Goal: Task Accomplishment & Management: Use online tool/utility

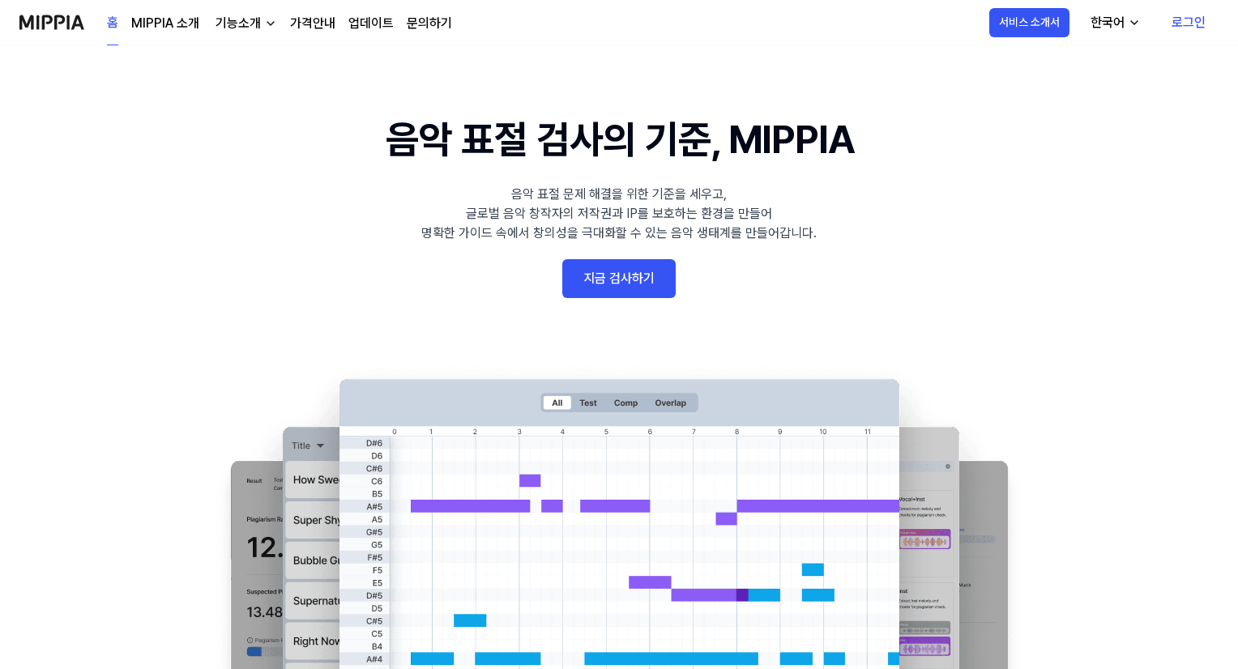
click at [650, 295] on link "지금 검사하기" at bounding box center [618, 278] width 113 height 39
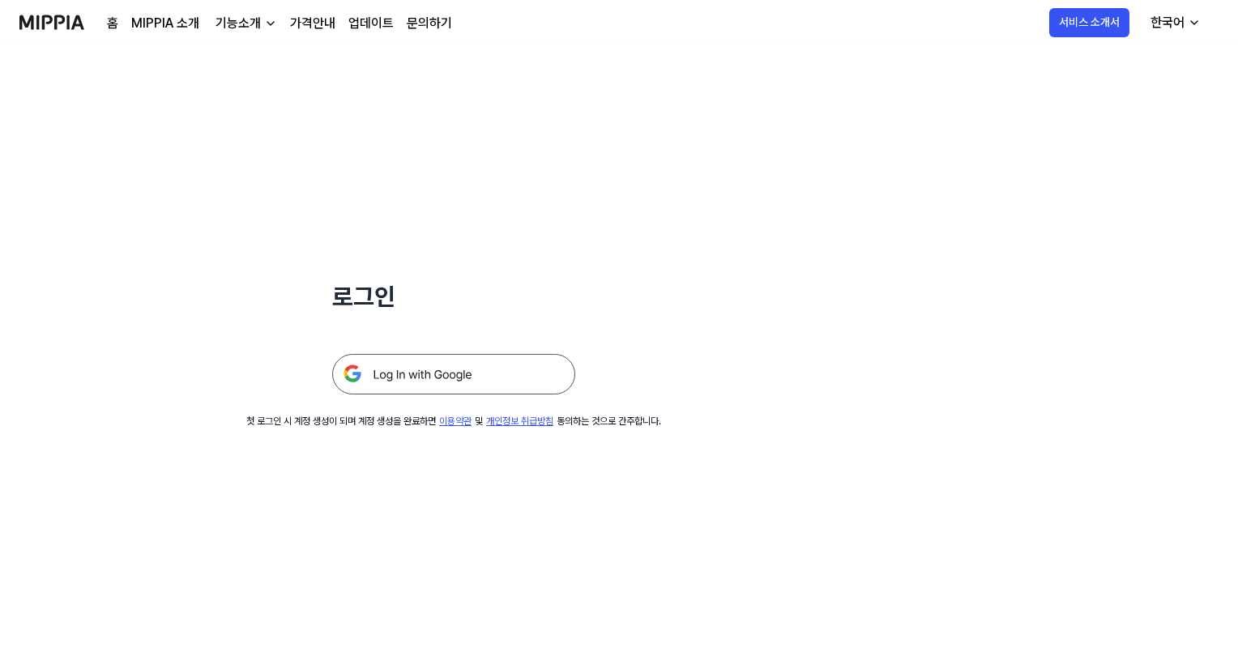
click at [518, 377] on img at bounding box center [453, 374] width 243 height 41
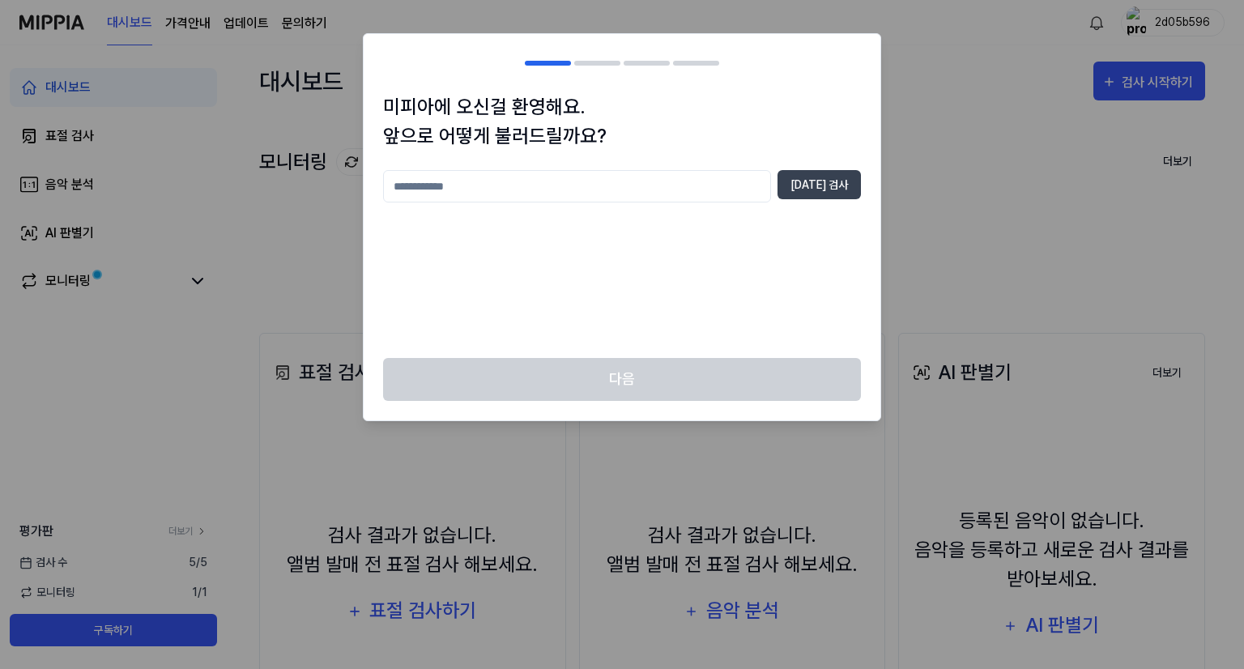
click at [697, 199] on input "text" at bounding box center [577, 186] width 388 height 32
type input "*"
type input "***"
click at [831, 177] on button "[DATE] 검사" at bounding box center [819, 184] width 83 height 29
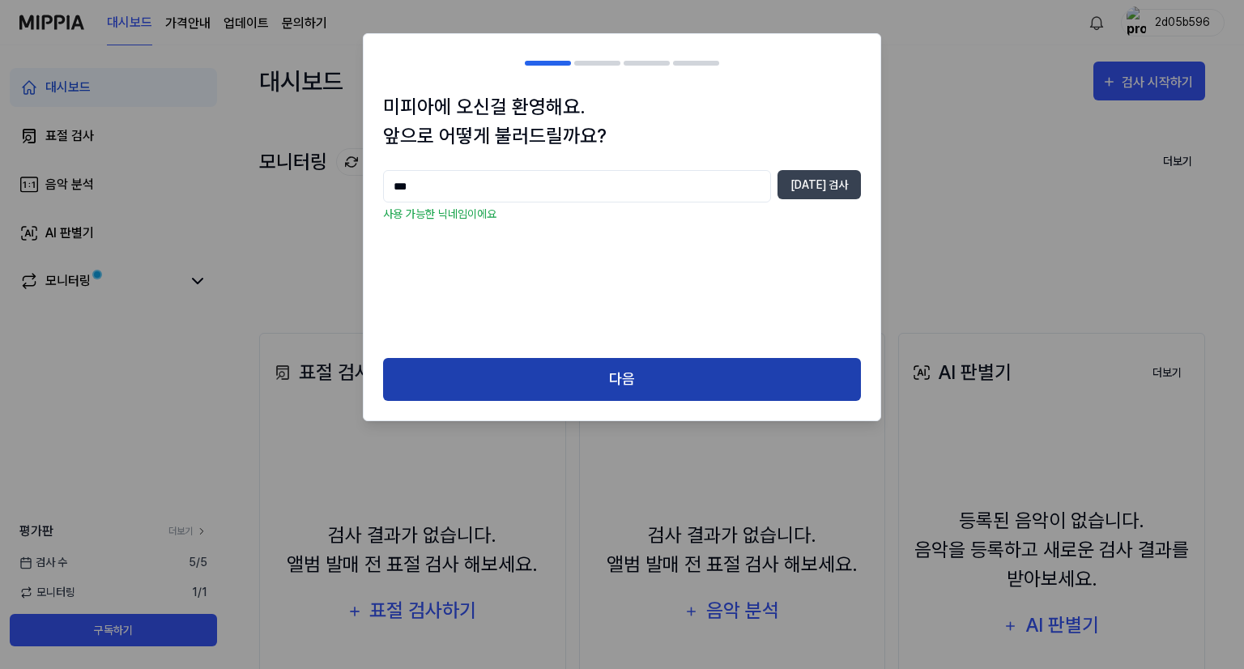
click at [723, 375] on button "다음" at bounding box center [622, 379] width 478 height 43
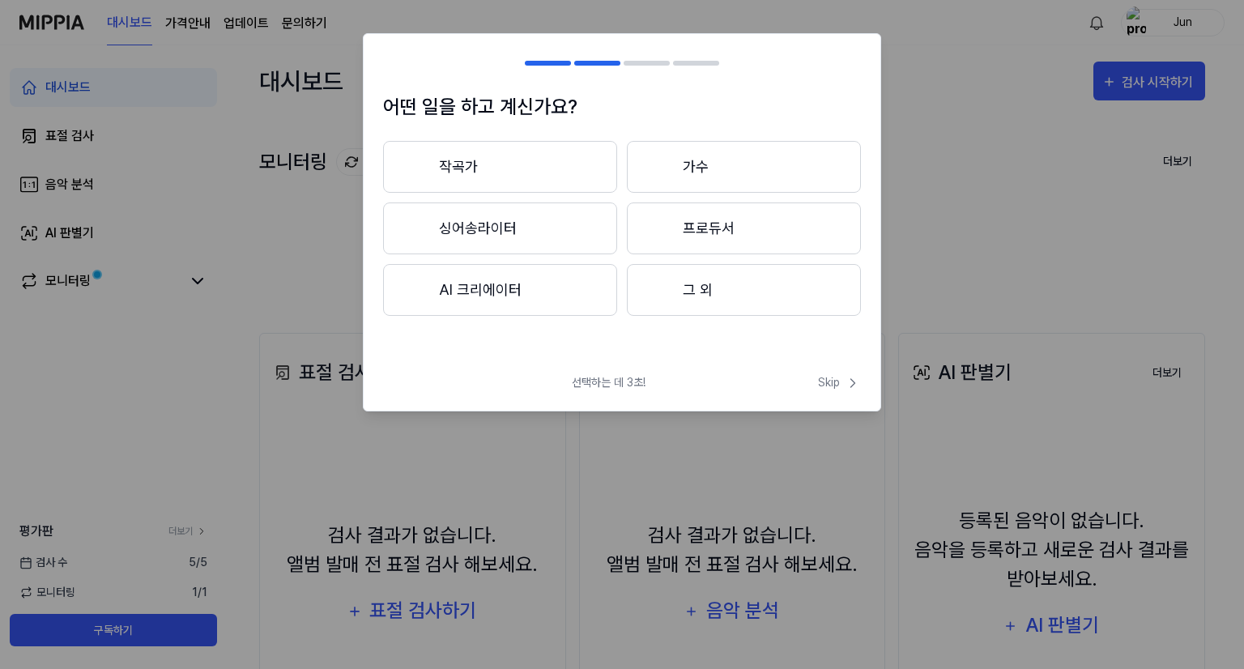
click at [752, 305] on button "그 외" at bounding box center [744, 290] width 234 height 52
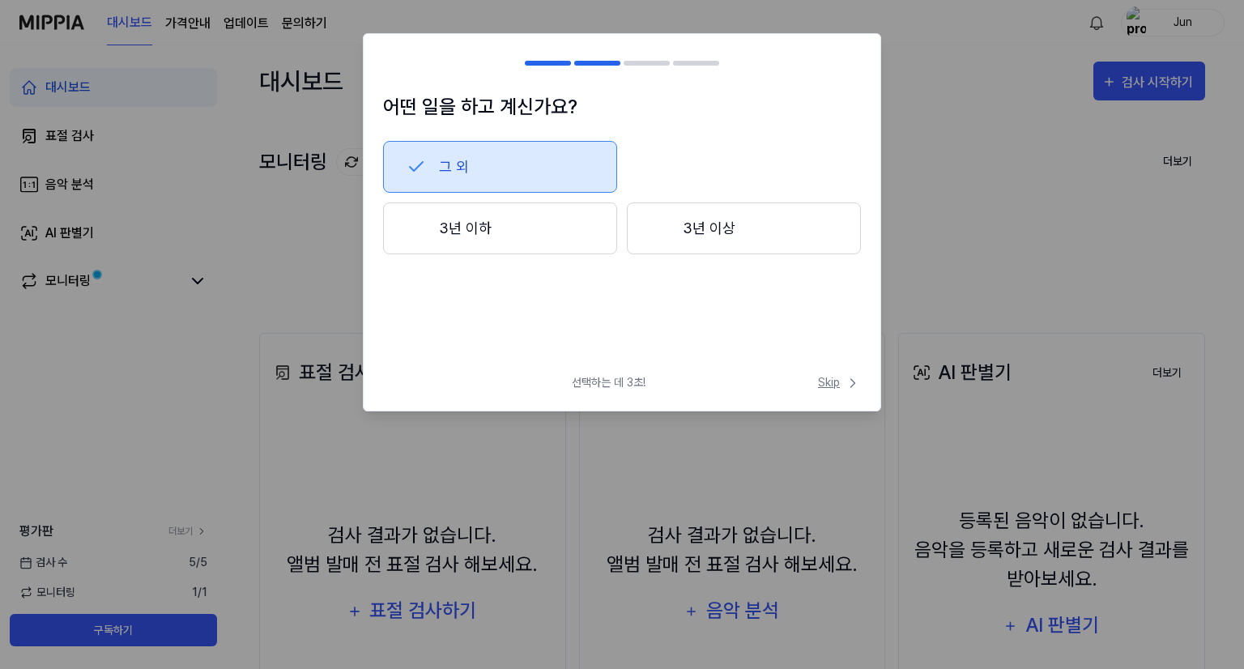
click at [837, 383] on span "Skip" at bounding box center [839, 382] width 43 height 17
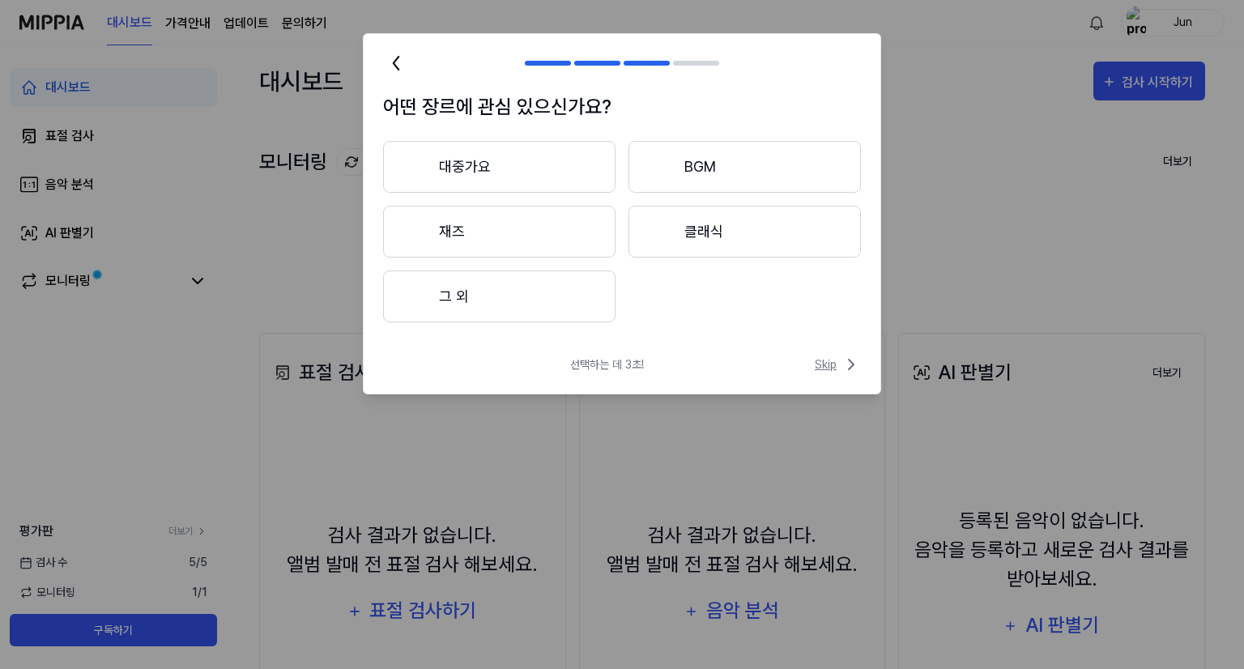
click at [839, 371] on span "Skip" at bounding box center [838, 364] width 46 height 19
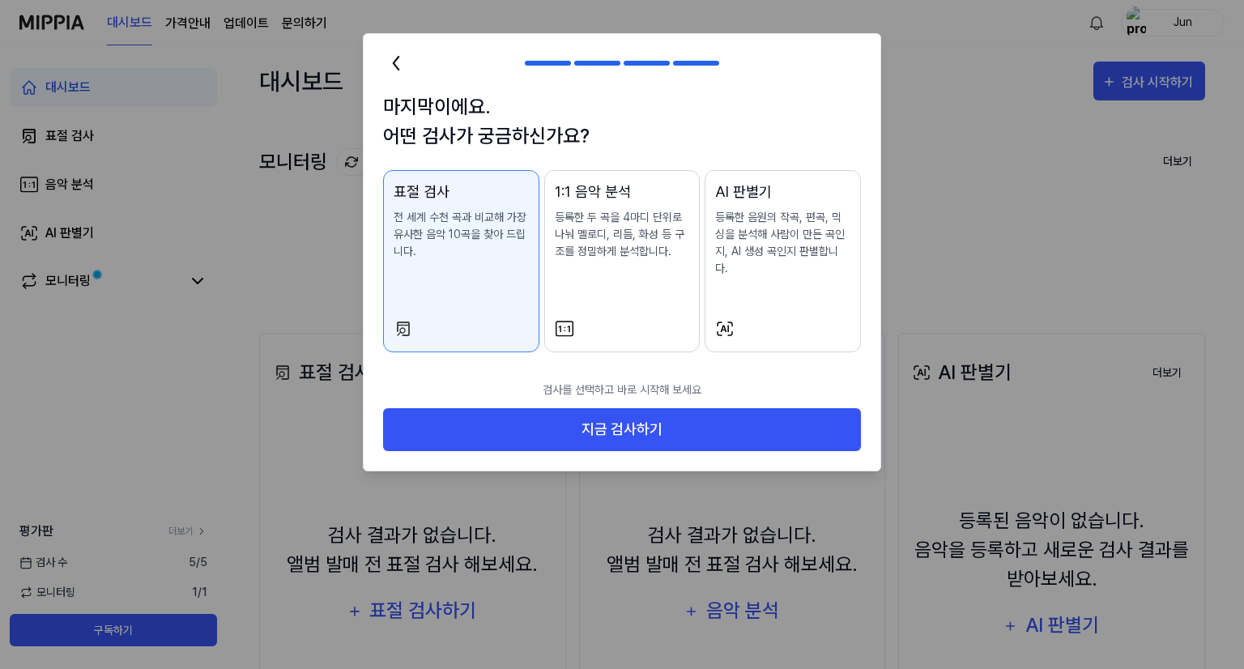
click at [669, 319] on div at bounding box center [622, 328] width 135 height 19
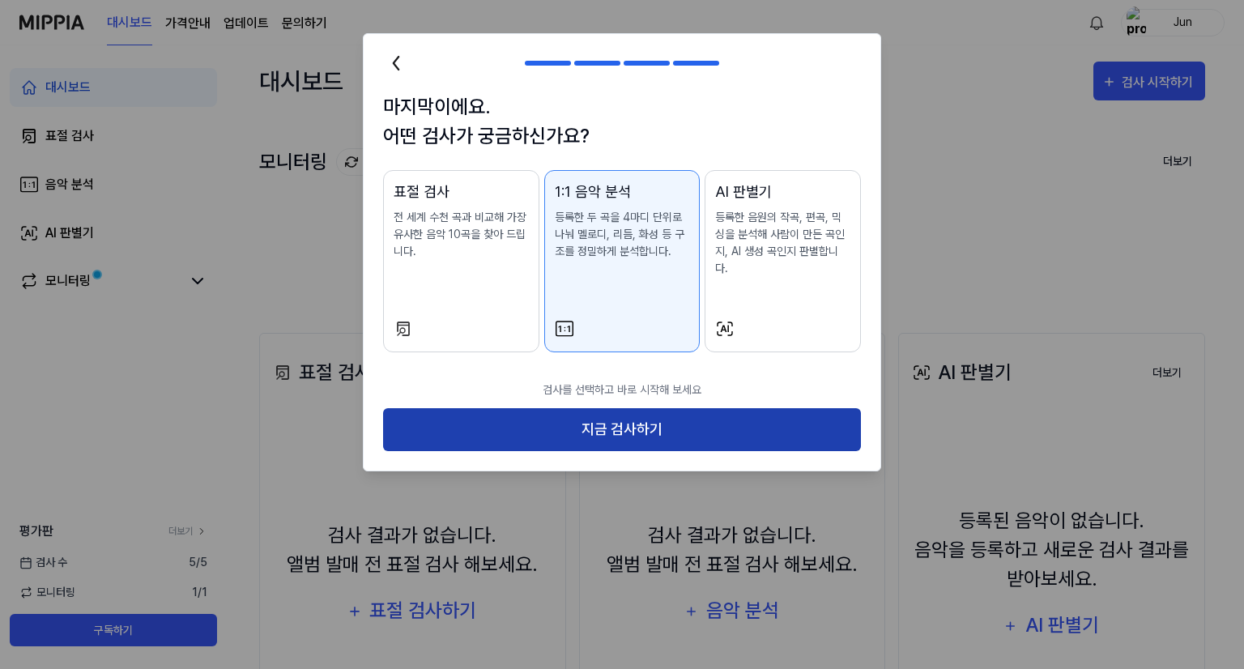
click at [693, 411] on button "지금 검사하기" at bounding box center [622, 429] width 478 height 43
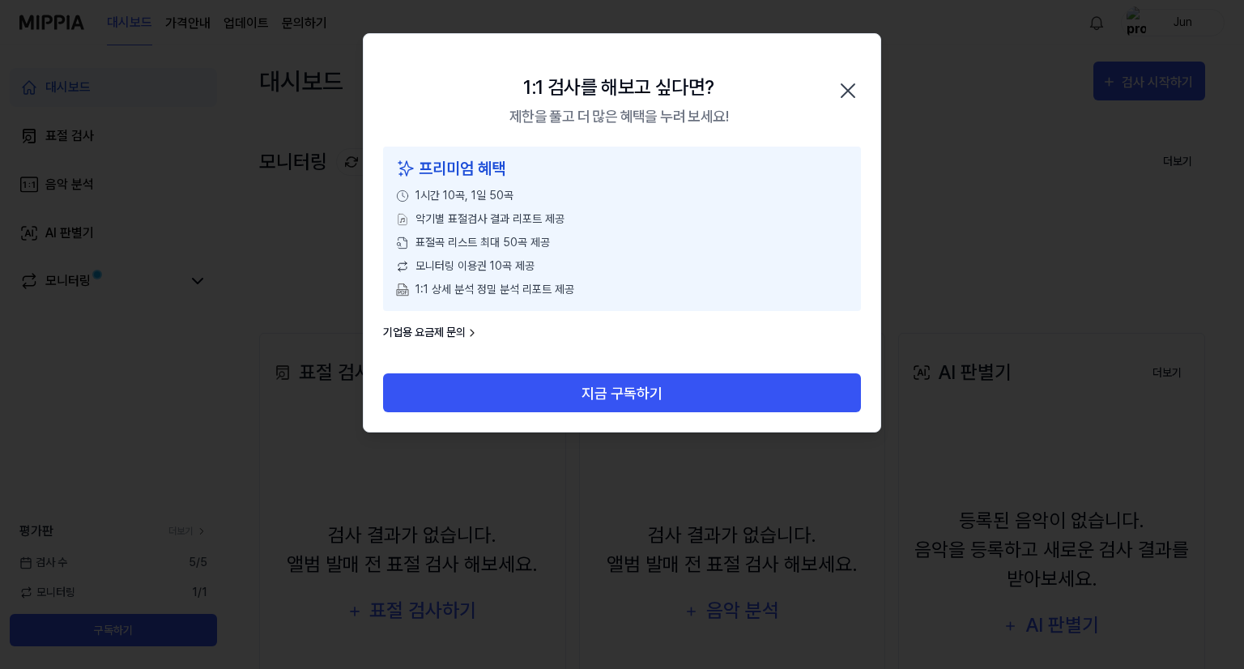
click at [852, 90] on icon "button" at bounding box center [848, 91] width 26 height 26
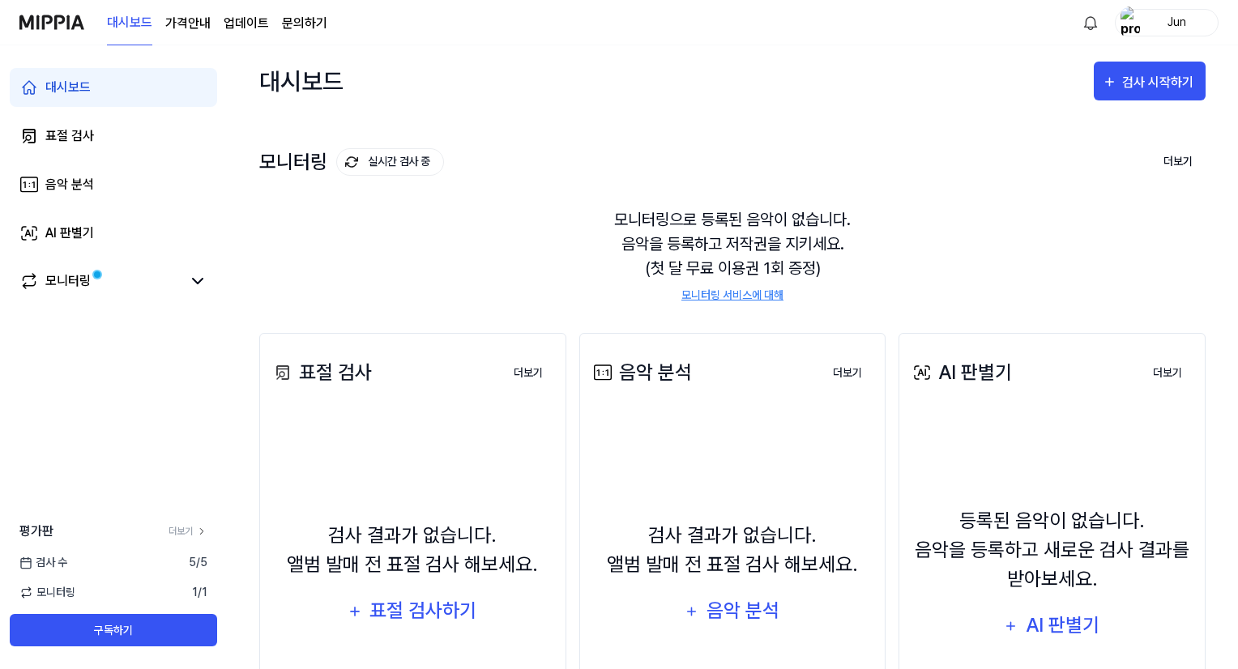
click at [722, 398] on div "음악 분석 더보기 음악 분석 검사 결과가 없습니다. 앨범 발매 전 표절 검사 해보세요. 음악 분석 더보기" at bounding box center [732, 564] width 307 height 463
click at [643, 364] on div "음악 분석" at bounding box center [641, 372] width 102 height 29
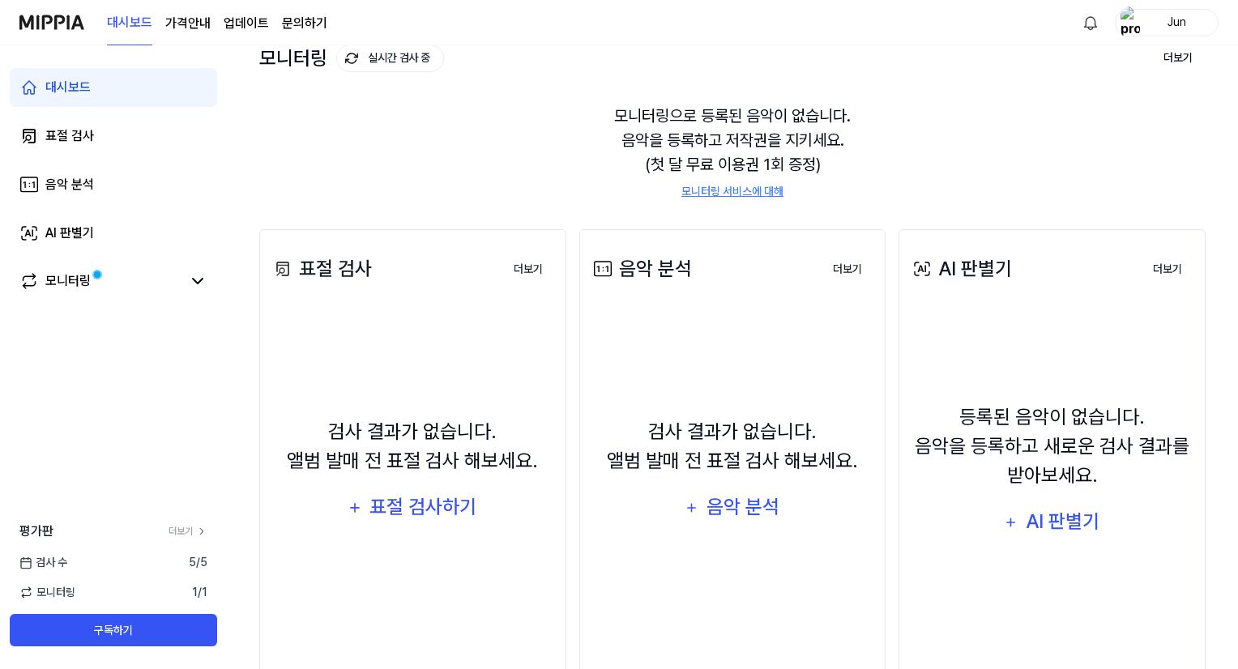
scroll to position [159, 0]
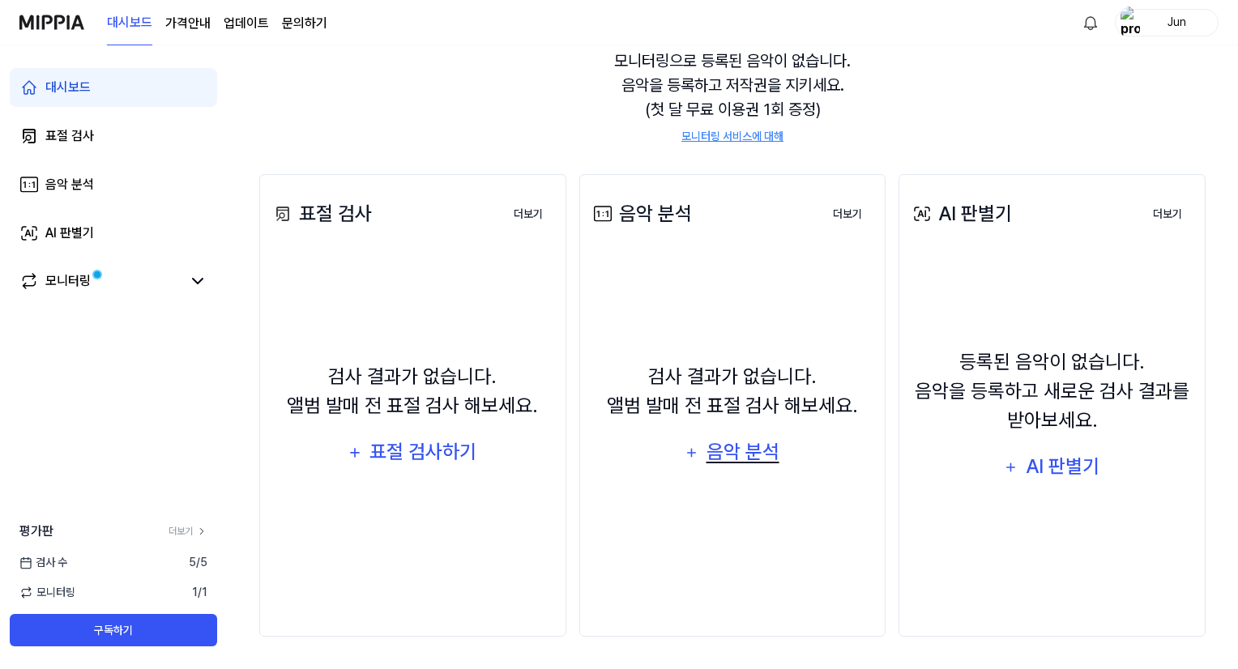
click at [752, 445] on div "음악 분석" at bounding box center [742, 452] width 77 height 31
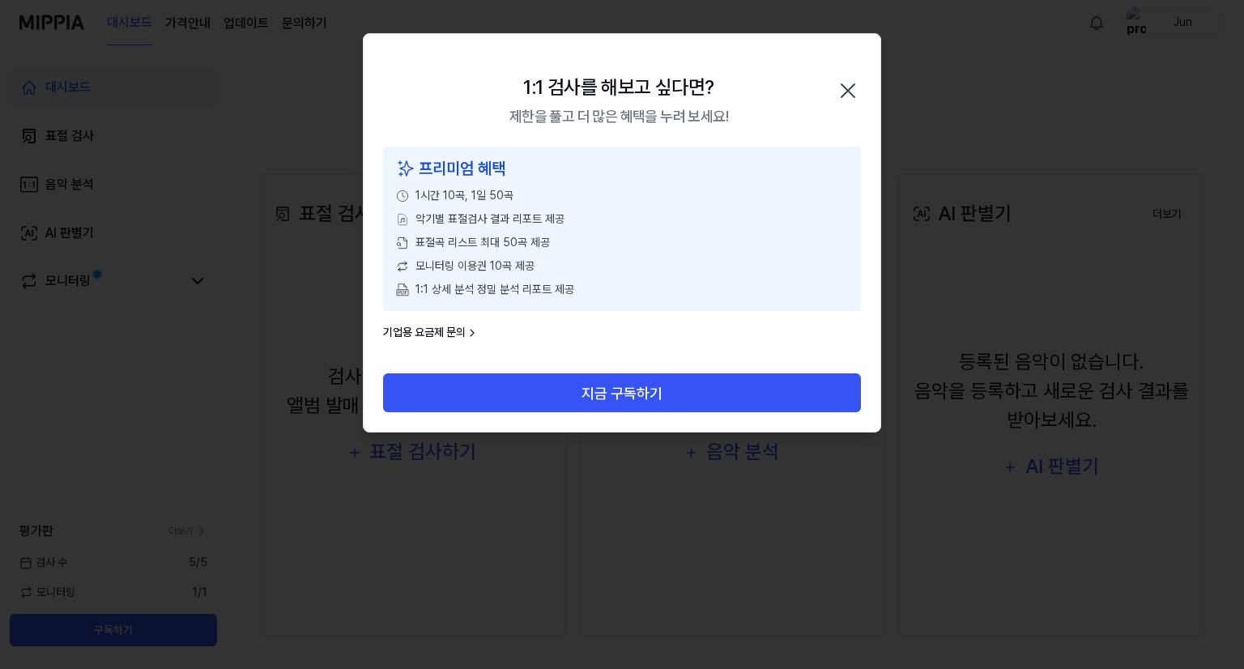
click at [843, 93] on icon "button" at bounding box center [848, 91] width 26 height 26
